Goal: Task Accomplishment & Management: Use online tool/utility

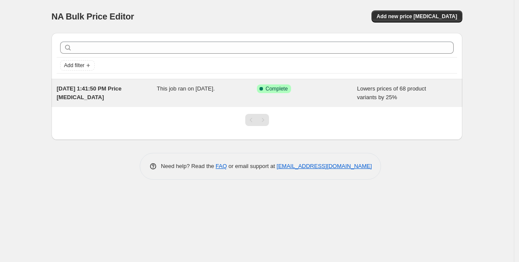
click at [149, 93] on div "[DATE] 1:41:50 PM Price [MEDICAL_DATA]" at bounding box center [107, 92] width 100 height 17
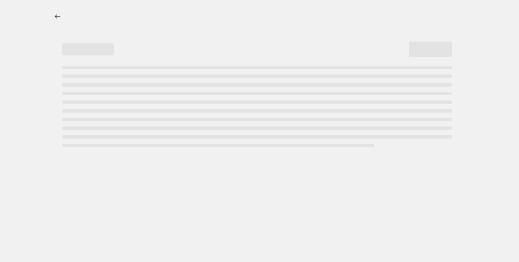
select select "percentage"
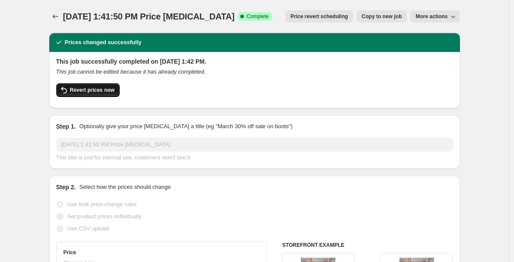
click at [102, 92] on span "Revert prices now" at bounding box center [92, 89] width 45 height 7
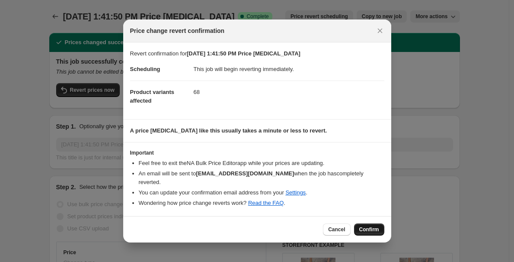
click at [378, 228] on span "Confirm" at bounding box center [369, 229] width 20 height 7
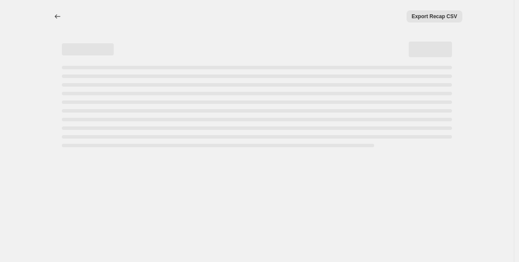
select select "percentage"
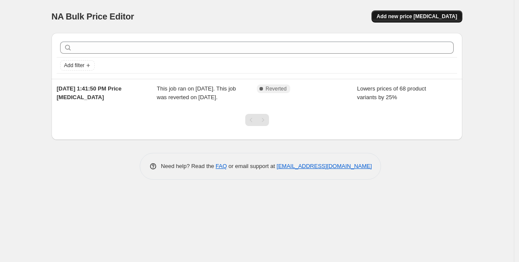
click at [436, 16] on span "Add new price [MEDICAL_DATA]" at bounding box center [417, 16] width 80 height 7
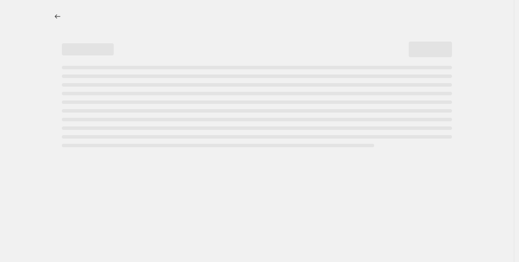
select select "percentage"
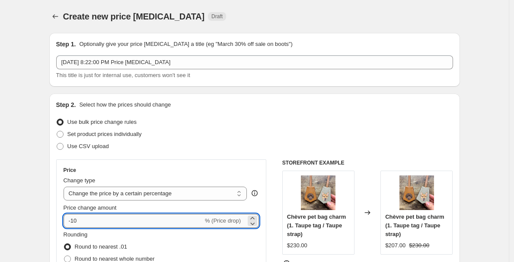
click at [128, 219] on input "-10" at bounding box center [134, 221] width 140 height 14
type input "-1"
type input "-25"
click at [265, 120] on div "Use bulk price change rules" at bounding box center [254, 122] width 397 height 12
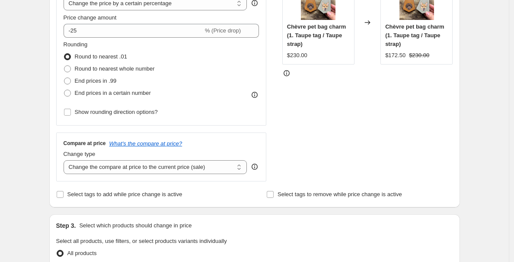
scroll to position [238, 0]
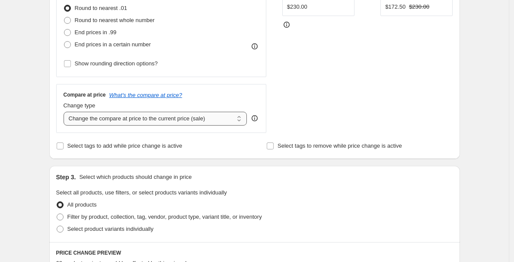
click at [235, 120] on select "Change the compare at price to the current price (sale) Change the compare at p…" at bounding box center [156, 119] width 184 height 14
click at [66, 112] on select "Change the compare at price to the current price (sale) Change the compare at p…" at bounding box center [156, 119] width 184 height 14
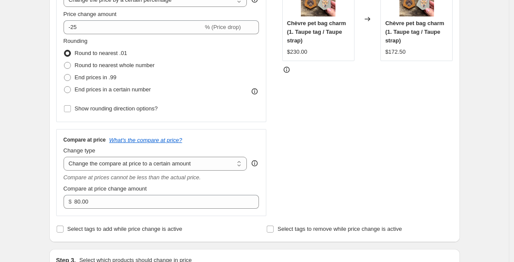
scroll to position [197, 0]
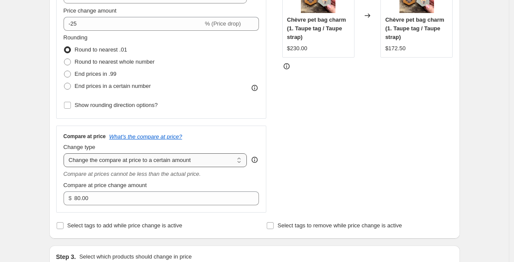
click at [207, 160] on select "Change the compare at price to the current price (sale) Change the compare at p…" at bounding box center [156, 160] width 184 height 14
select select "by"
click at [66, 153] on select "Change the compare at price to the current price (sale) Change the compare at p…" at bounding box center [156, 160] width 184 height 14
type input "-10.00"
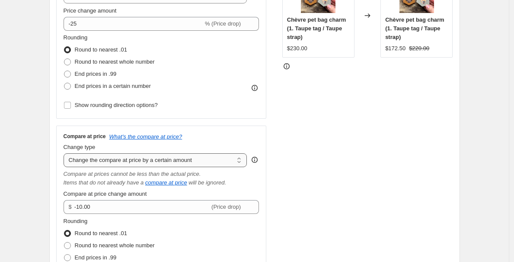
click at [200, 158] on select "Change the compare at price to the current price (sale) Change the compare at p…" at bounding box center [156, 160] width 184 height 14
click at [66, 153] on select "Change the compare at price to the current price (sale) Change the compare at p…" at bounding box center [156, 160] width 184 height 14
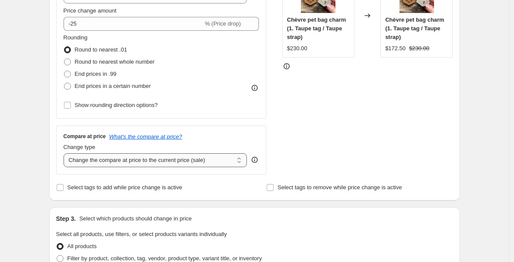
click at [191, 158] on select "Change the compare at price to the current price (sale) Change the compare at p…" at bounding box center [156, 160] width 184 height 14
click at [66, 153] on select "Change the compare at price to the current price (sale) Change the compare at p…" at bounding box center [156, 160] width 184 height 14
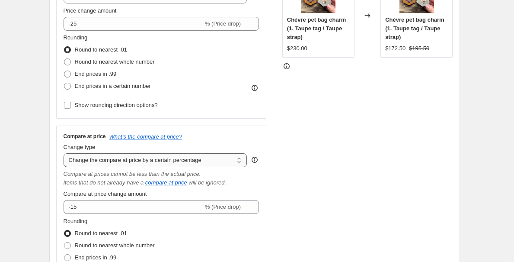
click at [190, 163] on select "Change the compare at price to the current price (sale) Change the compare at p…" at bounding box center [156, 160] width 184 height 14
select select "pp"
click at [66, 153] on select "Change the compare at price to the current price (sale) Change the compare at p…" at bounding box center [156, 160] width 184 height 14
type input "20"
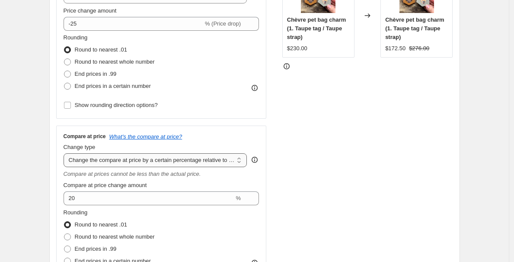
click at [189, 164] on select "Change the compare at price to the current price (sale) Change the compare at p…" at bounding box center [156, 160] width 184 height 14
select select "ep"
click at [66, 153] on select "Change the compare at price to the current price (sale) Change the compare at p…" at bounding box center [156, 160] width 184 height 14
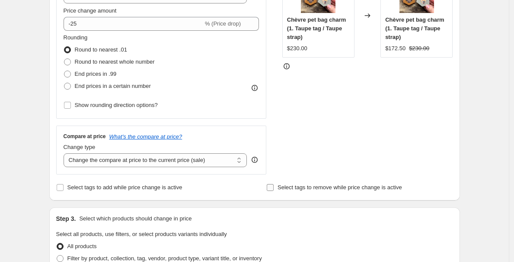
click at [274, 185] on input "Select tags to remove while price change is active" at bounding box center [270, 187] width 7 height 7
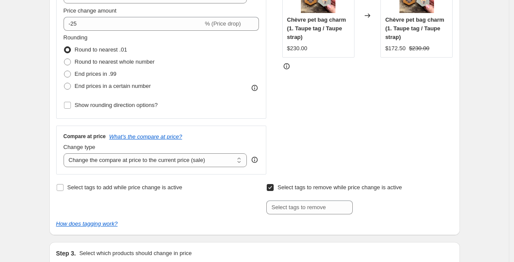
click at [274, 185] on input "Select tags to remove while price change is active" at bounding box center [270, 187] width 7 height 7
checkbox input "false"
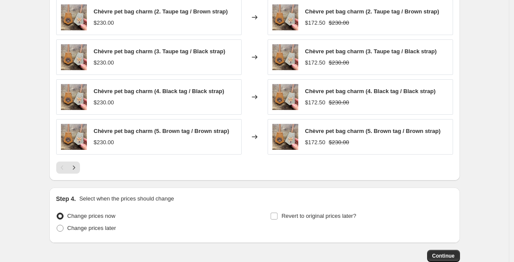
scroll to position [603, 0]
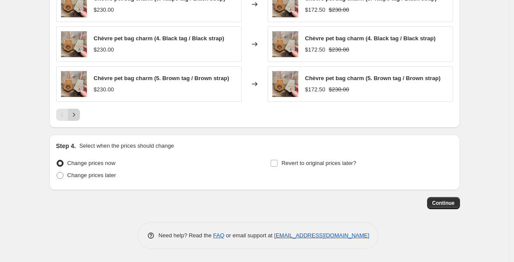
click at [76, 110] on icon "Next" at bounding box center [74, 114] width 9 height 9
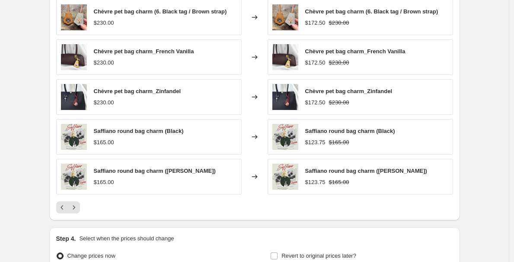
scroll to position [523, 0]
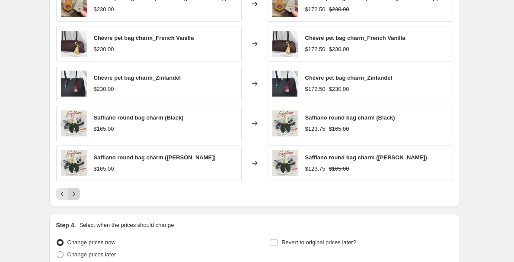
click at [78, 194] on icon "Next" at bounding box center [74, 193] width 9 height 9
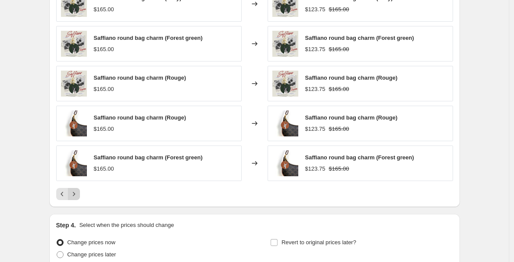
click at [78, 194] on icon "Next" at bounding box center [74, 193] width 9 height 9
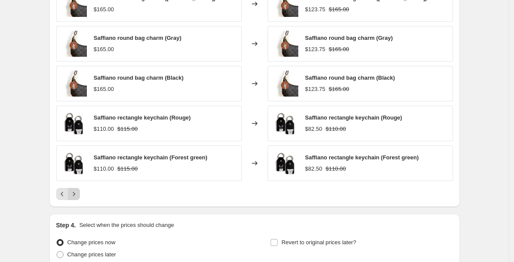
click at [78, 194] on icon "Next" at bounding box center [74, 193] width 9 height 9
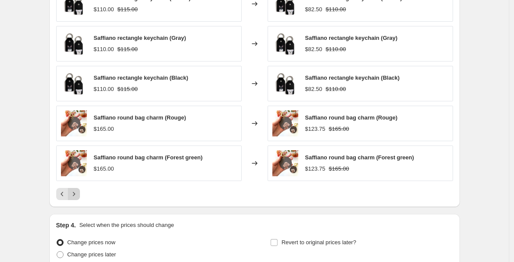
click at [78, 194] on icon "Next" at bounding box center [74, 193] width 9 height 9
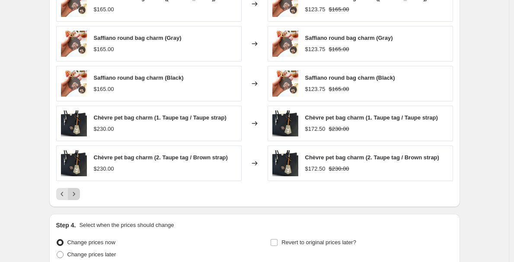
click at [78, 194] on icon "Next" at bounding box center [74, 193] width 9 height 9
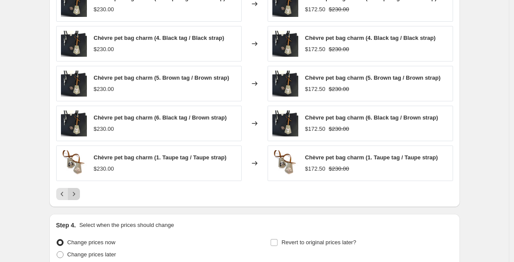
click at [78, 194] on icon "Next" at bounding box center [74, 193] width 9 height 9
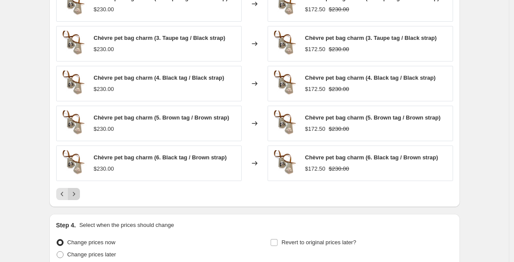
click at [78, 194] on icon "Next" at bounding box center [74, 193] width 9 height 9
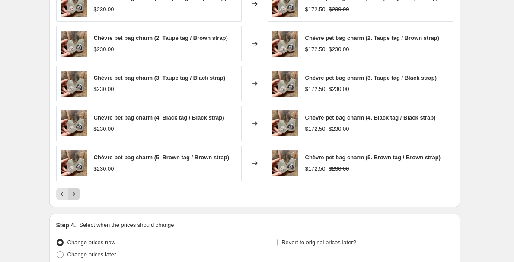
click at [78, 194] on icon "Next" at bounding box center [74, 193] width 9 height 9
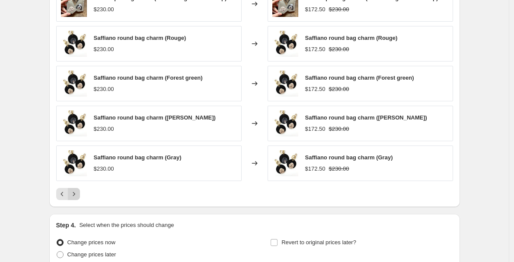
click at [78, 194] on icon "Next" at bounding box center [74, 193] width 9 height 9
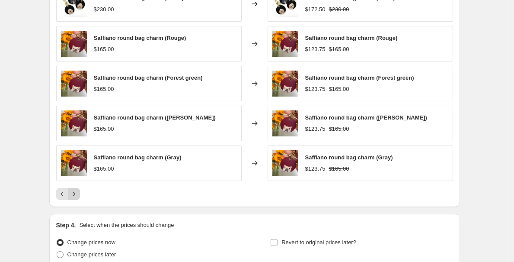
click at [78, 194] on icon "Next" at bounding box center [74, 193] width 9 height 9
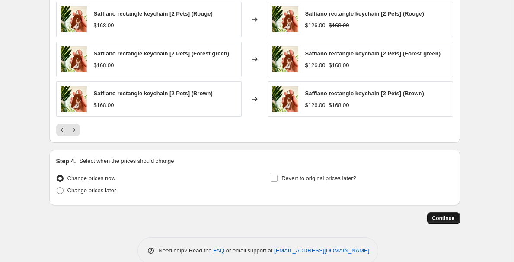
scroll to position [597, 0]
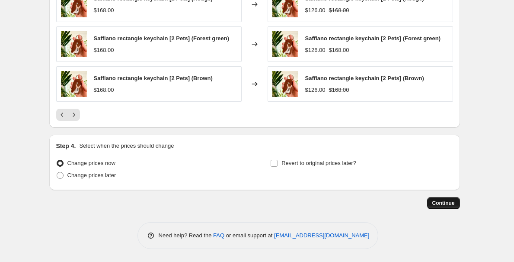
click at [437, 202] on span "Continue" at bounding box center [443, 202] width 22 height 7
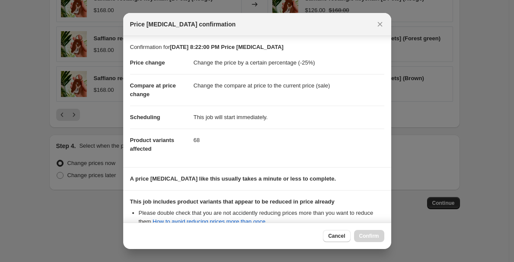
scroll to position [102, 0]
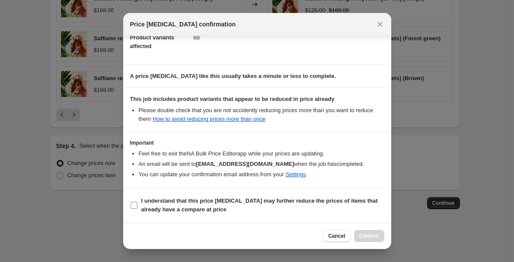
click at [133, 207] on input "I understand that this price [MEDICAL_DATA] may further reduce the prices of it…" at bounding box center [134, 204] width 7 height 7
checkbox input "true"
click at [368, 236] on span "Confirm" at bounding box center [369, 235] width 20 height 7
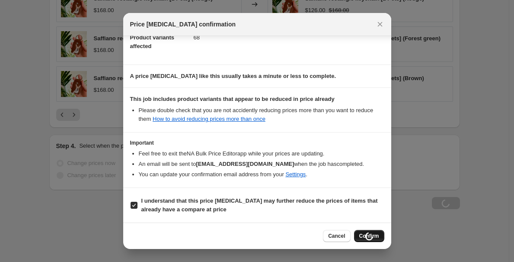
scroll to position [597, 0]
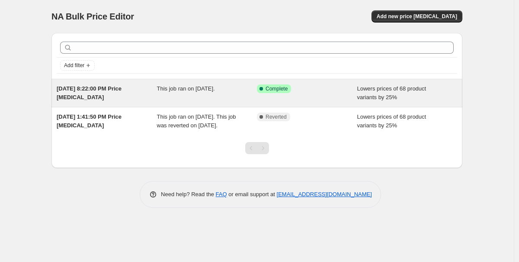
click at [215, 91] on span "This job ran on [DATE]." at bounding box center [186, 88] width 58 height 6
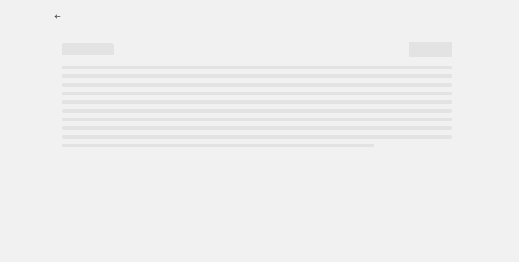
select select "percentage"
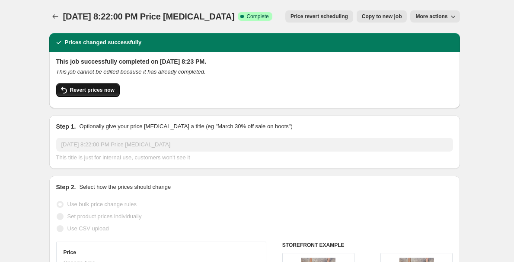
click at [96, 89] on span "Revert prices now" at bounding box center [92, 89] width 45 height 7
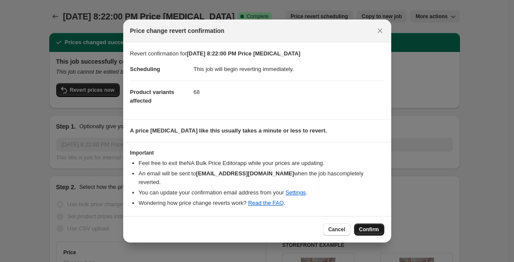
click at [371, 226] on span "Confirm" at bounding box center [369, 229] width 20 height 7
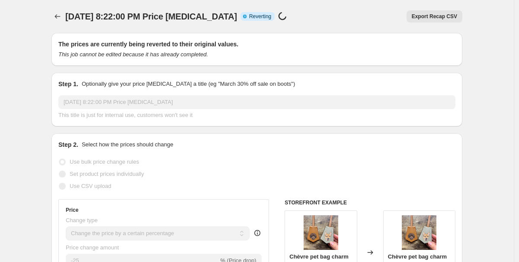
select select "percentage"
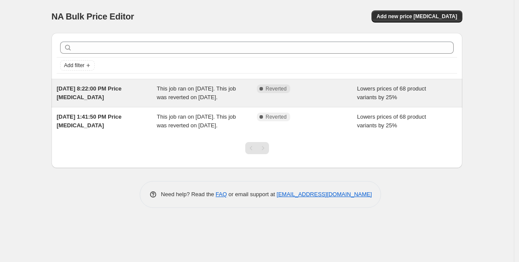
click at [182, 100] on span "This job ran on September 11, 2025. This job was reverted on September 11, 2025." at bounding box center [196, 92] width 79 height 15
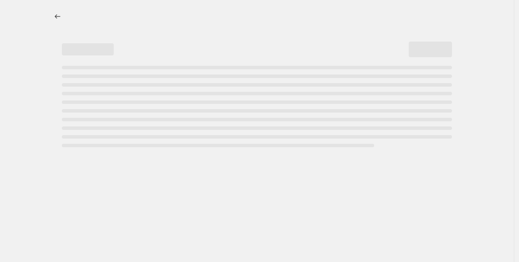
select select "percentage"
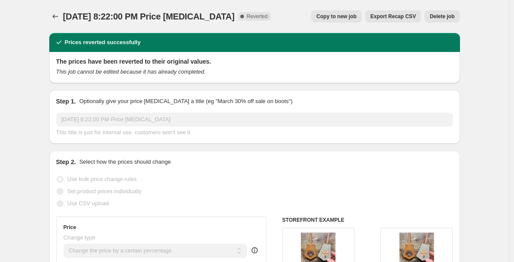
click at [431, 16] on span "Delete job" at bounding box center [442, 16] width 25 height 7
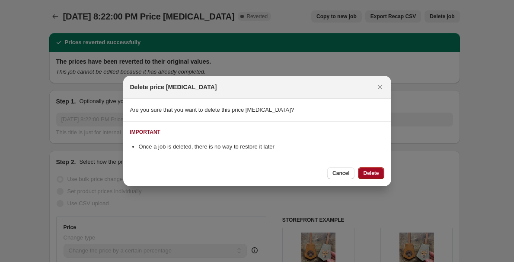
click at [373, 175] on span "Delete" at bounding box center [371, 172] width 16 height 7
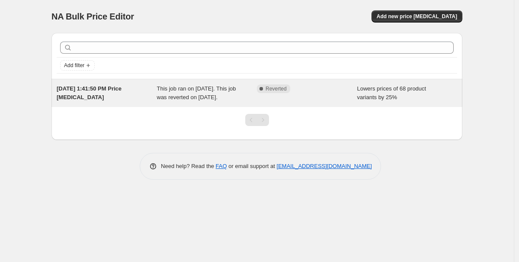
click at [229, 96] on span "This job ran on [DATE]. This job was reverted on [DATE]." at bounding box center [196, 92] width 79 height 15
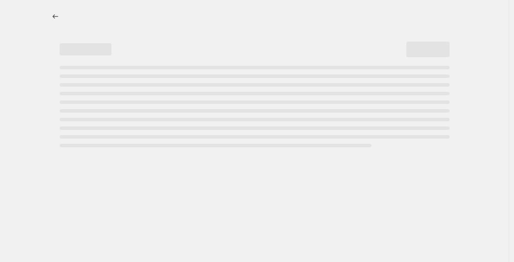
select select "percentage"
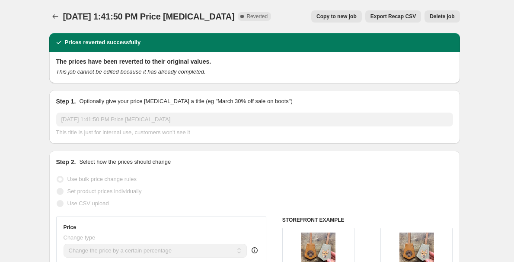
click at [437, 19] on span "Delete job" at bounding box center [442, 16] width 25 height 7
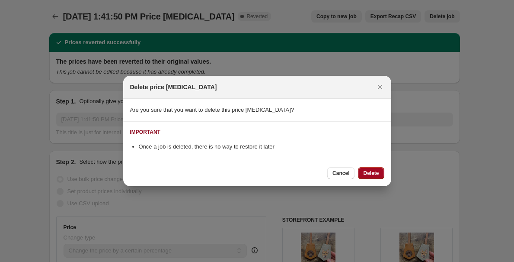
click at [361, 171] on button "Delete" at bounding box center [371, 173] width 26 height 12
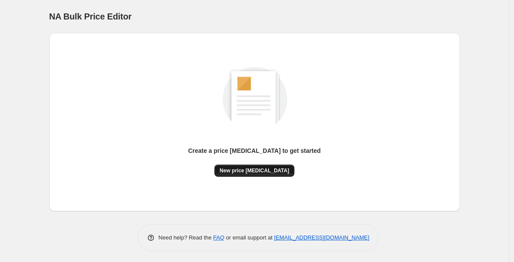
click at [249, 169] on span "New price change job" at bounding box center [255, 170] width 70 height 7
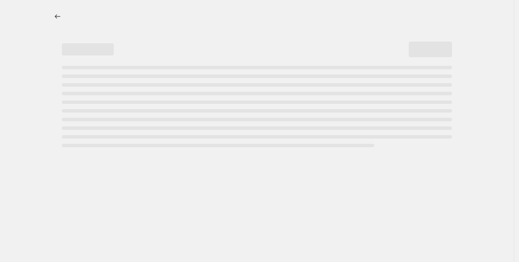
select select "percentage"
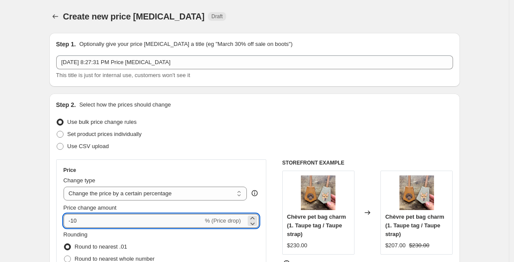
click at [128, 217] on input "-10" at bounding box center [134, 221] width 140 height 14
type input "-1"
type input "-25"
click at [210, 141] on div "Use CSV upload" at bounding box center [254, 146] width 397 height 12
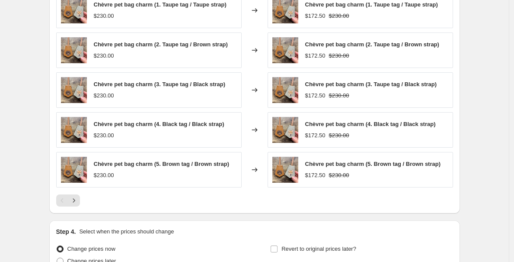
scroll to position [603, 0]
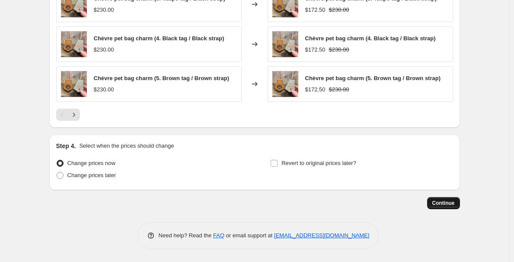
click at [452, 199] on span "Continue" at bounding box center [443, 202] width 22 height 7
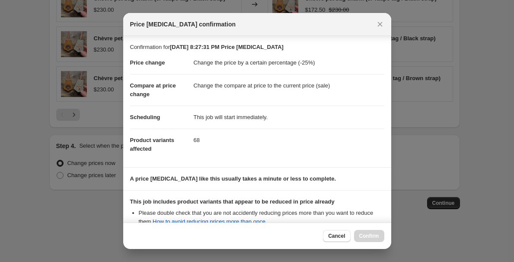
scroll to position [102, 0]
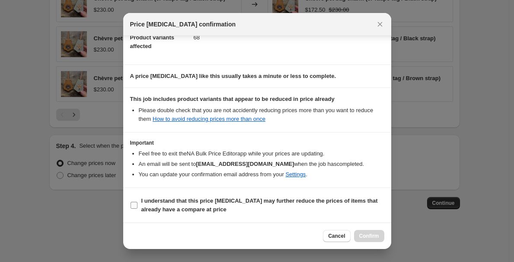
click at [134, 204] on input "I understand that this price [MEDICAL_DATA] may further reduce the prices of it…" at bounding box center [134, 204] width 7 height 7
checkbox input "true"
click at [380, 237] on button "Confirm" at bounding box center [369, 236] width 30 height 12
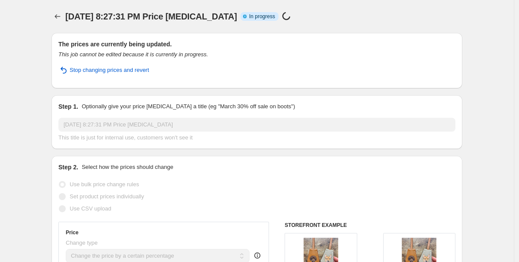
select select "percentage"
